Goal: Task Accomplishment & Management: Manage account settings

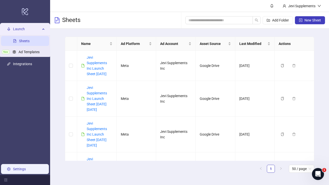
click at [19, 170] on link "Settings" at bounding box center [19, 169] width 13 height 4
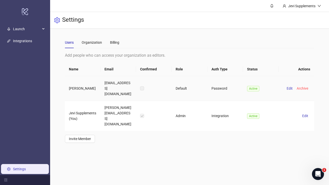
click at [141, 86] on label at bounding box center [142, 89] width 4 height 6
click at [141, 87] on label at bounding box center [142, 89] width 4 height 6
click at [142, 86] on label at bounding box center [142, 89] width 4 height 6
click at [289, 87] on span "Edit" at bounding box center [289, 89] width 6 height 4
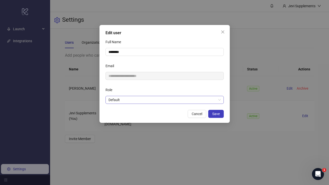
click at [220, 102] on span "Default" at bounding box center [164, 100] width 112 height 8
click at [222, 30] on button "Close" at bounding box center [222, 32] width 8 height 8
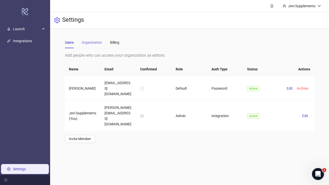
click at [90, 45] on div "Organization" at bounding box center [92, 43] width 20 height 12
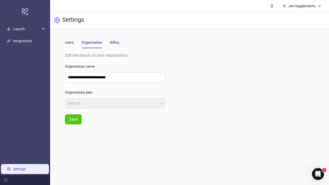
click at [115, 43] on div "Billing" at bounding box center [114, 43] width 9 height 6
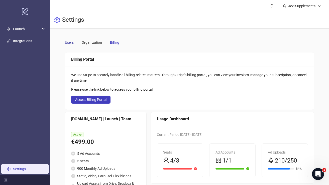
click at [70, 41] on div "Users" at bounding box center [69, 43] width 9 height 6
